Goal: Information Seeking & Learning: Learn about a topic

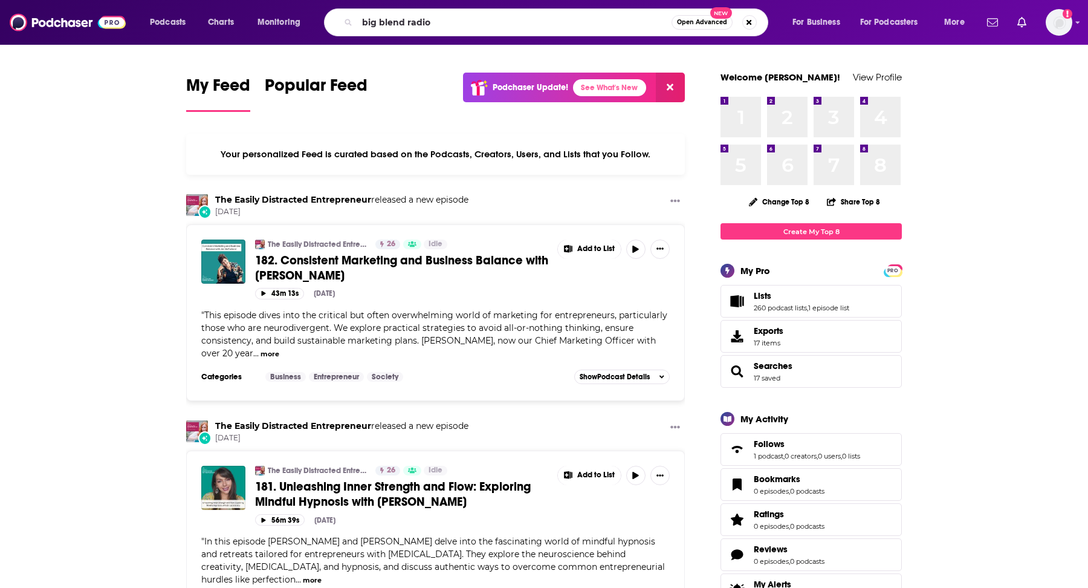
type input "big blend radio"
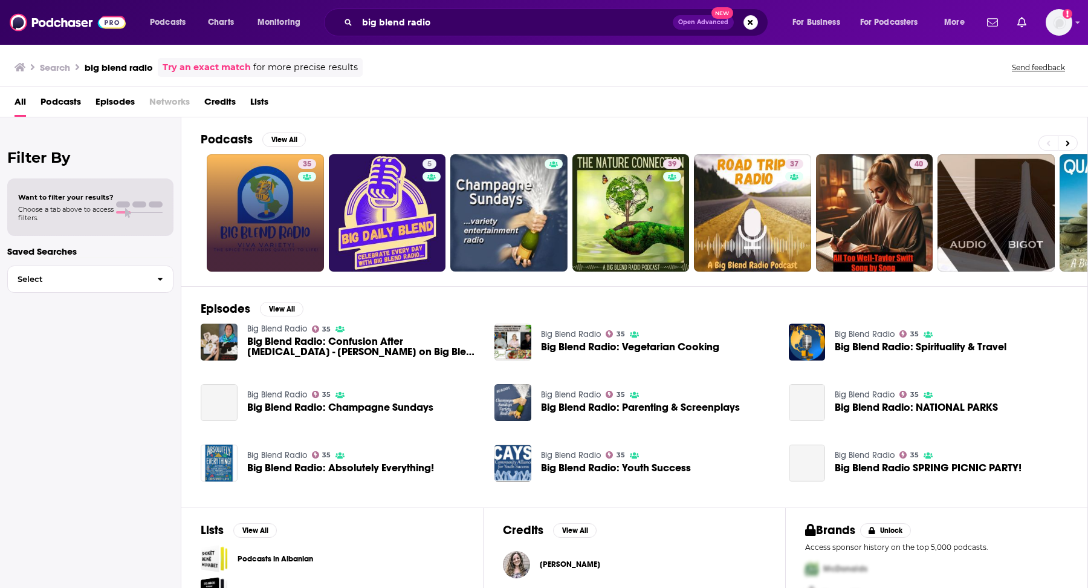
click at [292, 184] on link "35" at bounding box center [265, 212] width 117 height 117
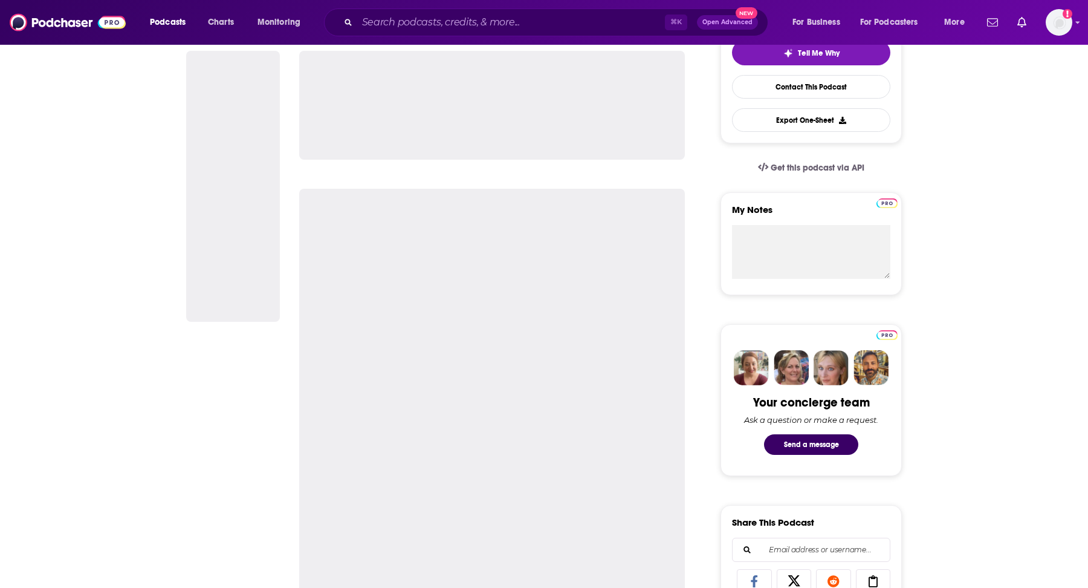
scroll to position [300, 0]
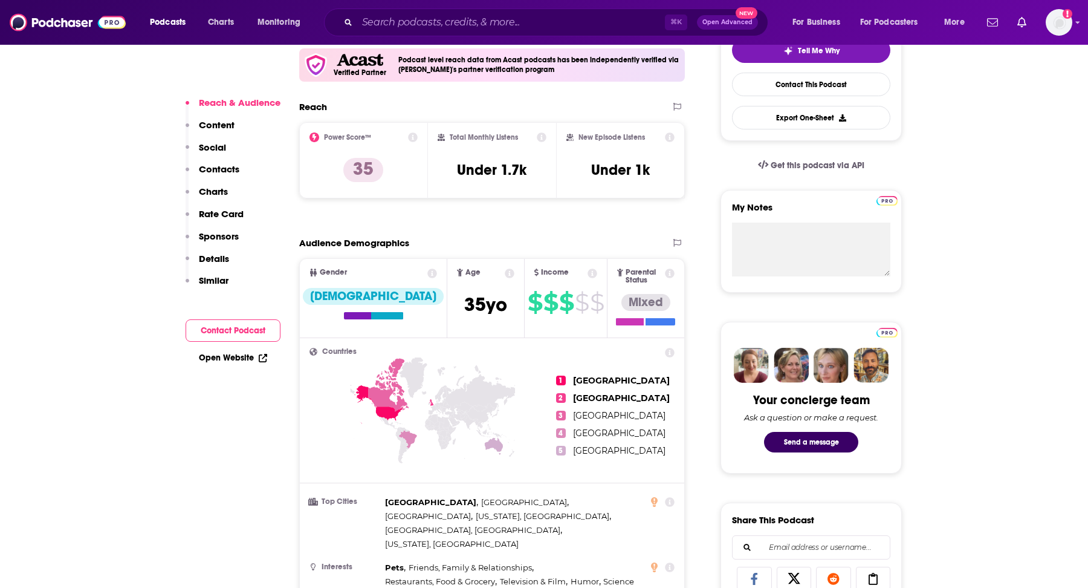
click at [544, 136] on icon at bounding box center [542, 137] width 10 height 10
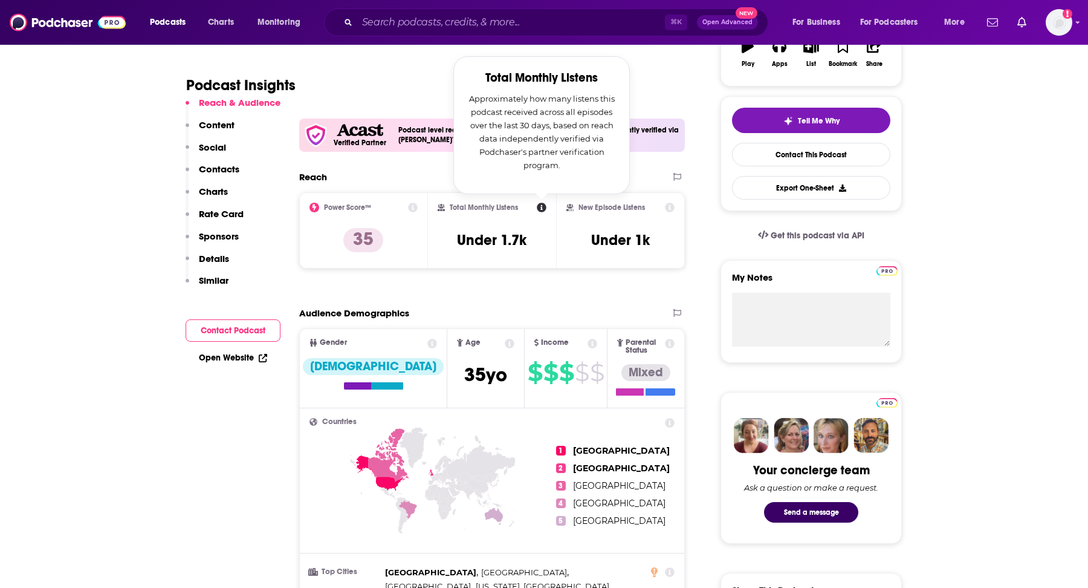
scroll to position [213, 0]
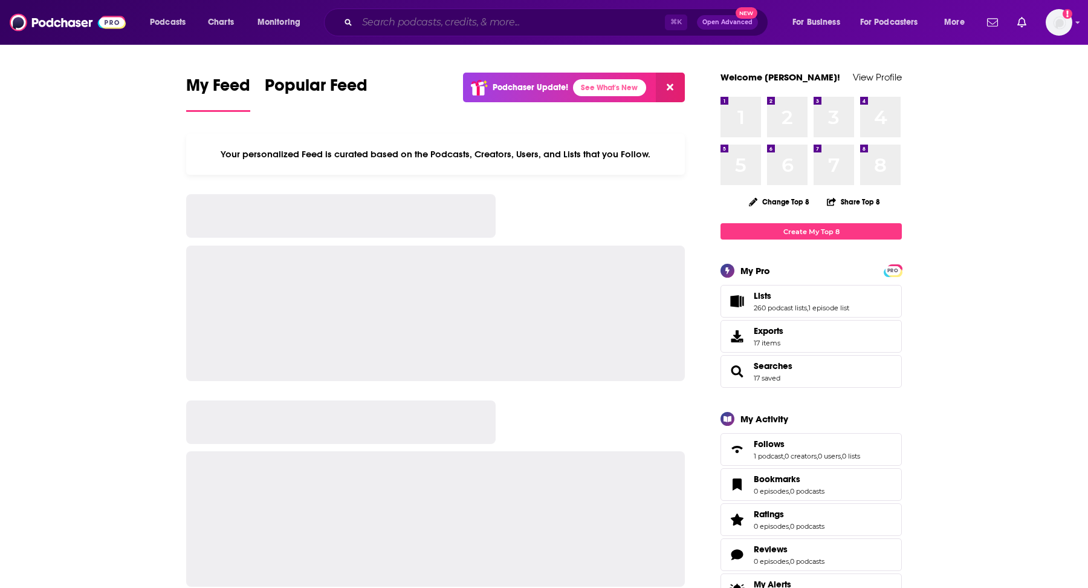
click at [442, 27] on input "Search podcasts, credits, & more..." at bounding box center [511, 22] width 308 height 19
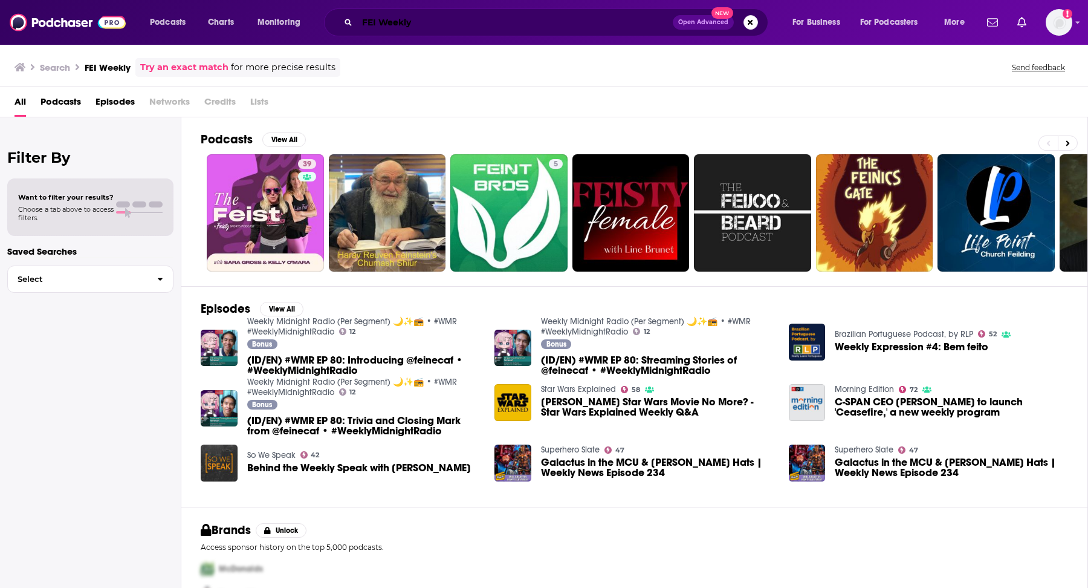
click at [457, 18] on input "FEI Weekly" at bounding box center [515, 22] width 316 height 19
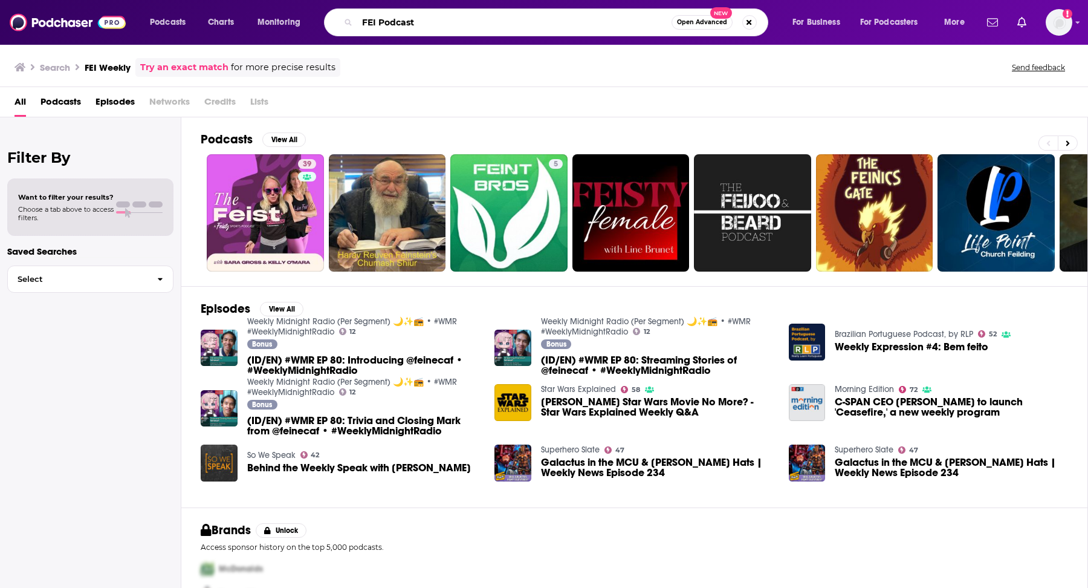
type input "FEI Podcast"
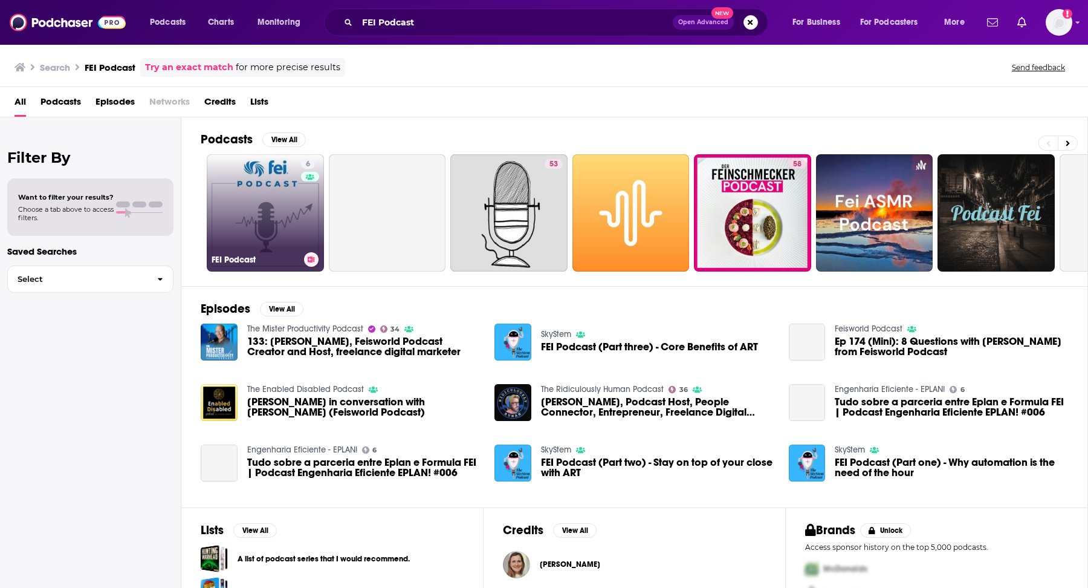
click at [289, 172] on link "6 FEI Podcast" at bounding box center [265, 212] width 117 height 117
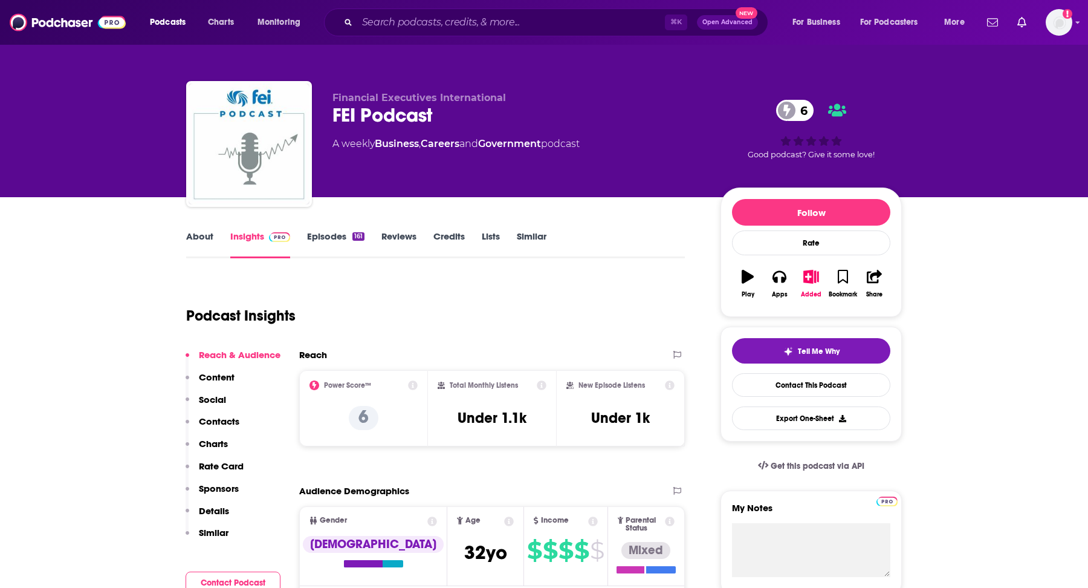
click at [194, 238] on link "About" at bounding box center [199, 244] width 27 height 28
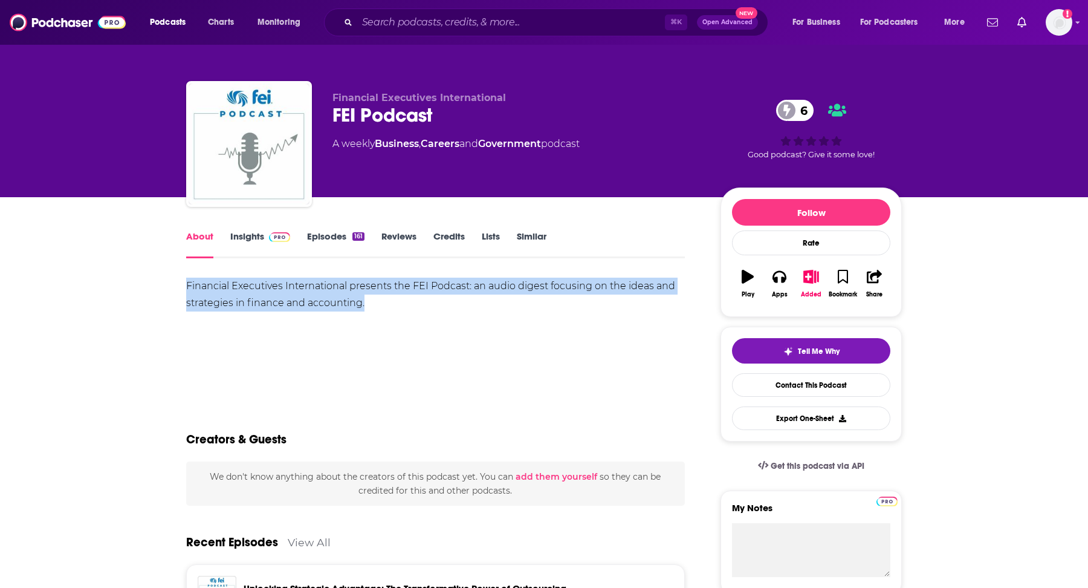
drag, startPoint x: 184, startPoint y: 280, endPoint x: 468, endPoint y: 304, distance: 285.2
copy div "Financial Executives International presents the FEI Podcast: an audio digest fo…"
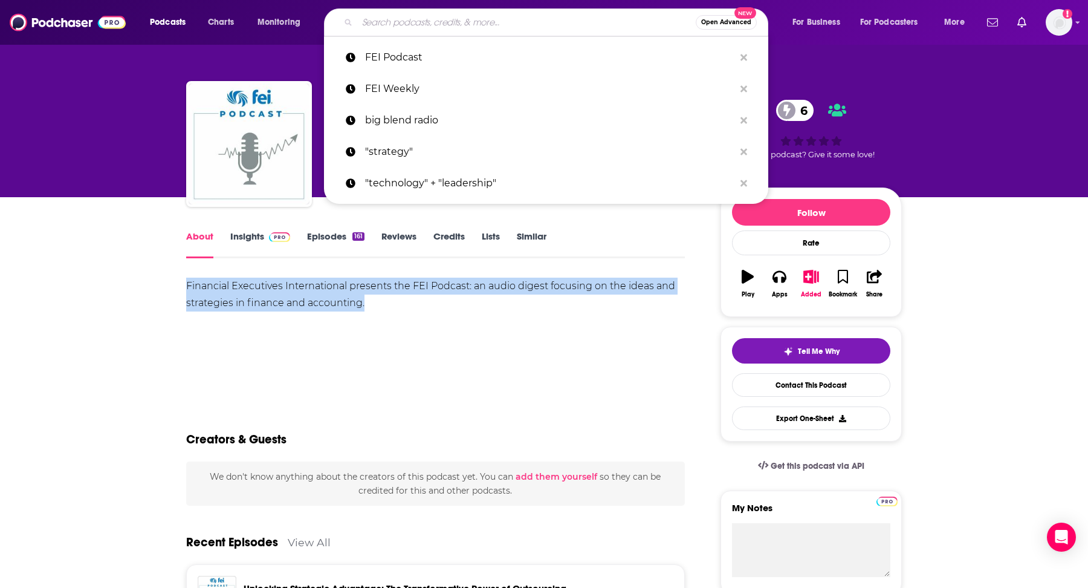
click at [518, 24] on input "Search podcasts, credits, & more..." at bounding box center [526, 22] width 339 height 19
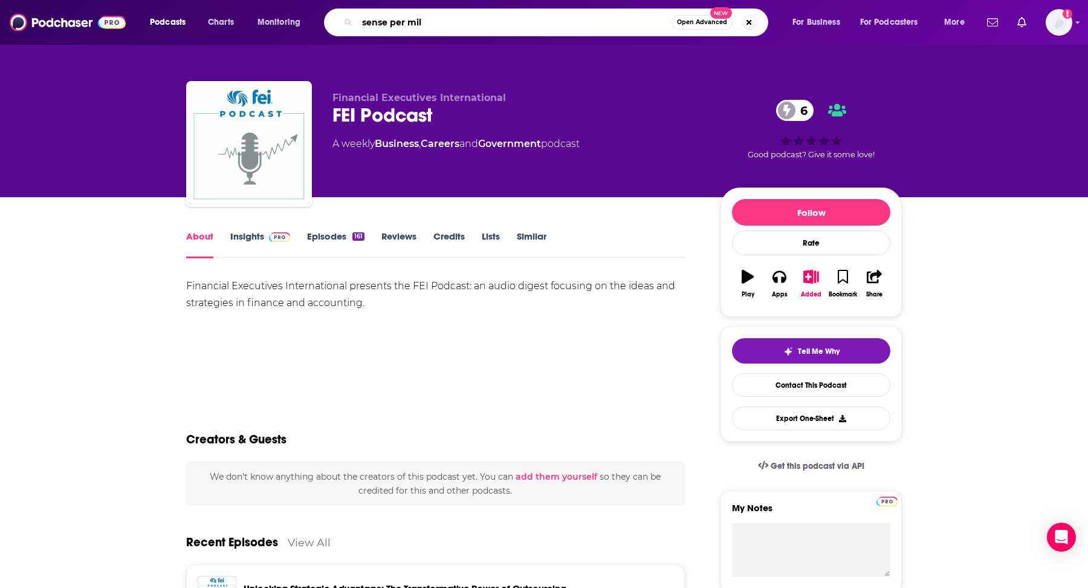
type input "sense per mile"
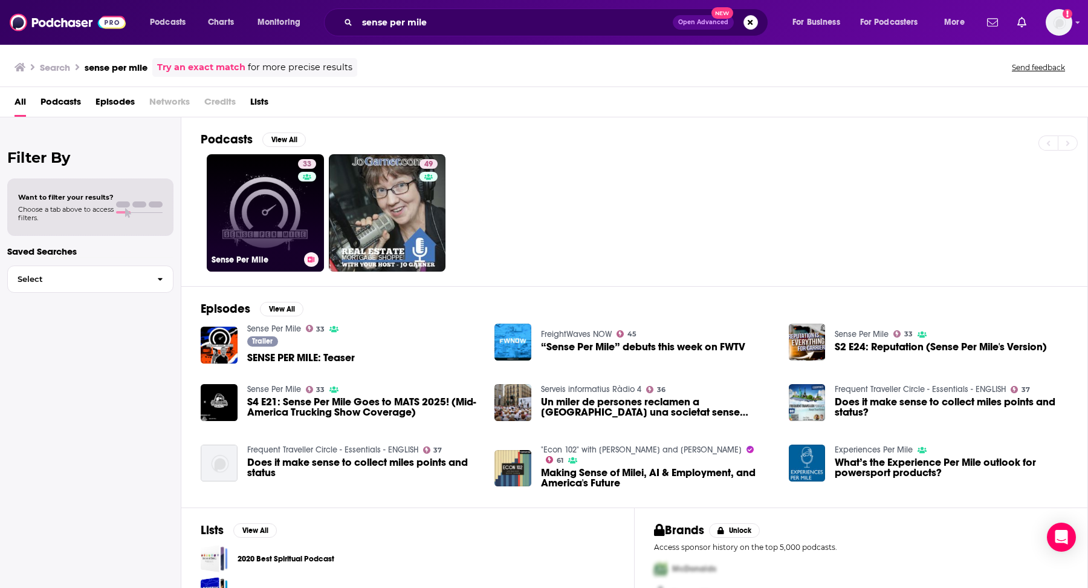
click at [279, 196] on link "33 Sense Per Mile" at bounding box center [265, 212] width 117 height 117
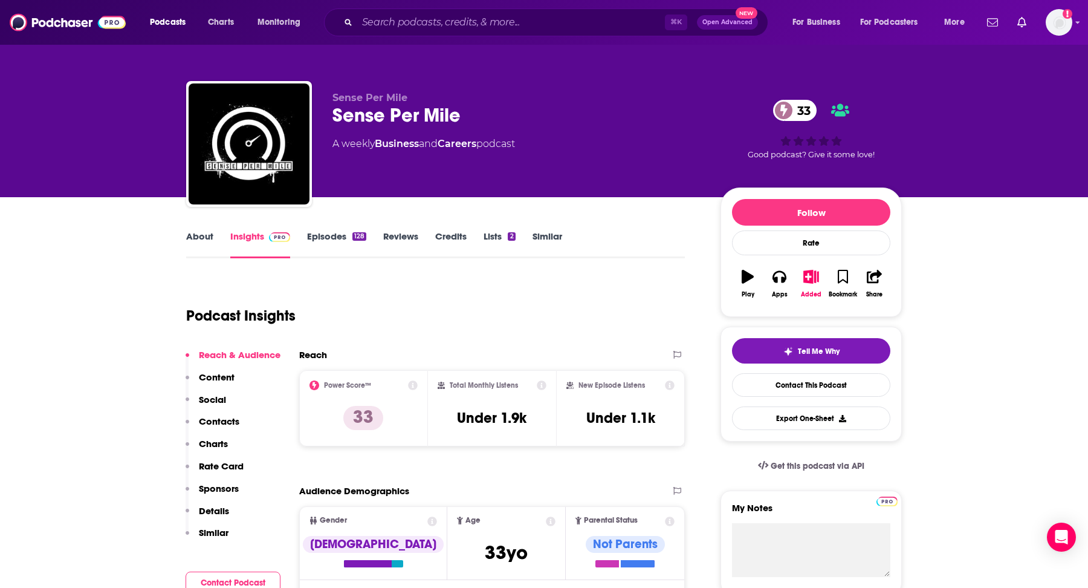
click at [204, 238] on link "About" at bounding box center [199, 244] width 27 height 28
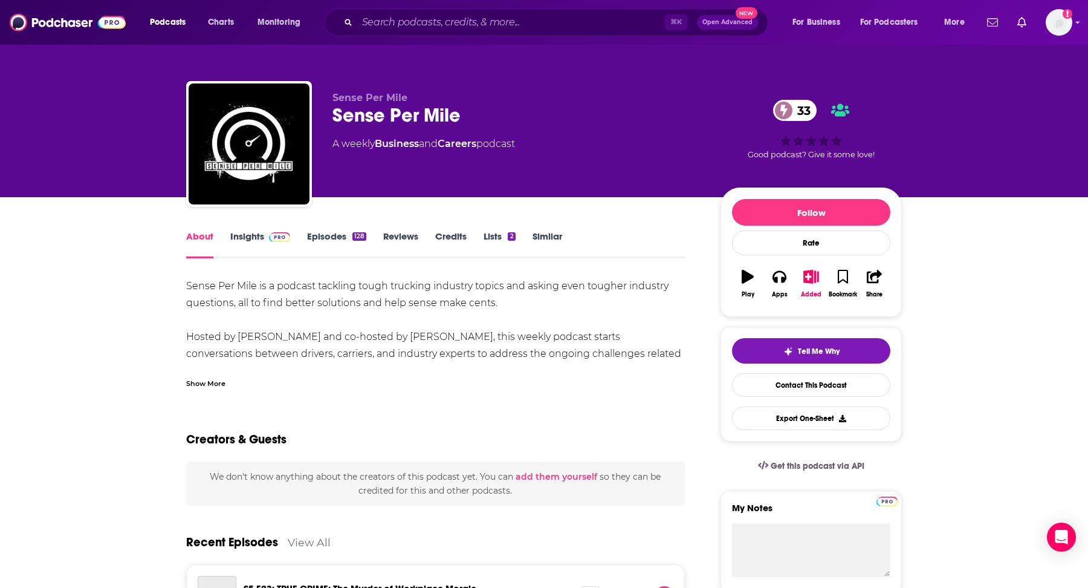
click at [192, 378] on div "Show More" at bounding box center [205, 382] width 39 height 11
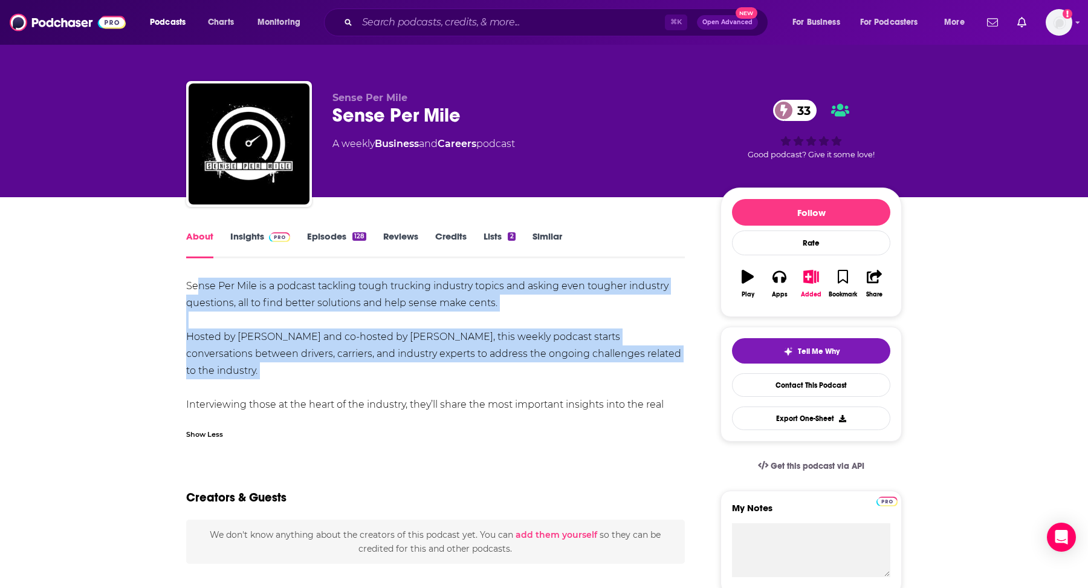
drag, startPoint x: 195, startPoint y: 287, endPoint x: 313, endPoint y: 368, distance: 143.4
click at [313, 368] on div "Sense Per Mile is a podcast tackling tough trucking industry topics and asking …" at bounding box center [435, 353] width 499 height 152
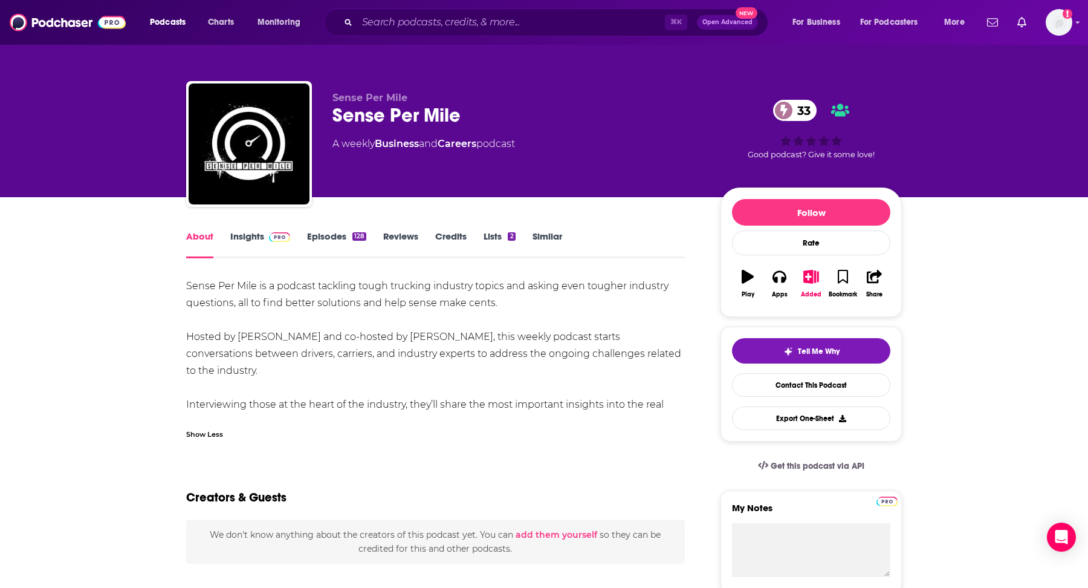
click at [313, 369] on div "Sense Per Mile is a podcast tackling tough trucking industry topics and asking …" at bounding box center [435, 353] width 499 height 152
drag, startPoint x: 291, startPoint y: 404, endPoint x: 184, endPoint y: 286, distance: 159.2
copy div "Sense Per Mile is a podcast tackling tough trucking industry topics and asking …"
